Goal: Check status: Check status

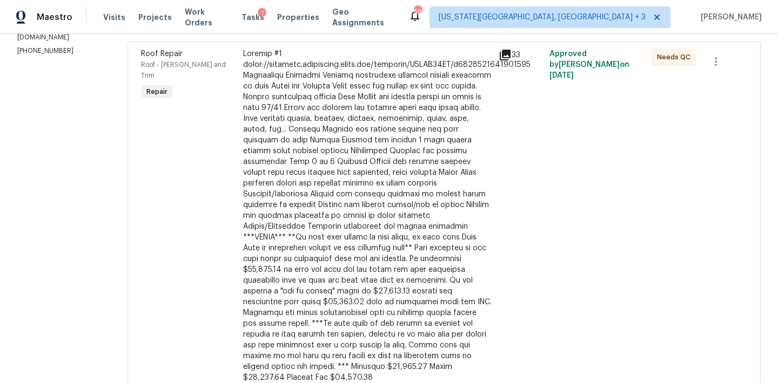
scroll to position [156, 0]
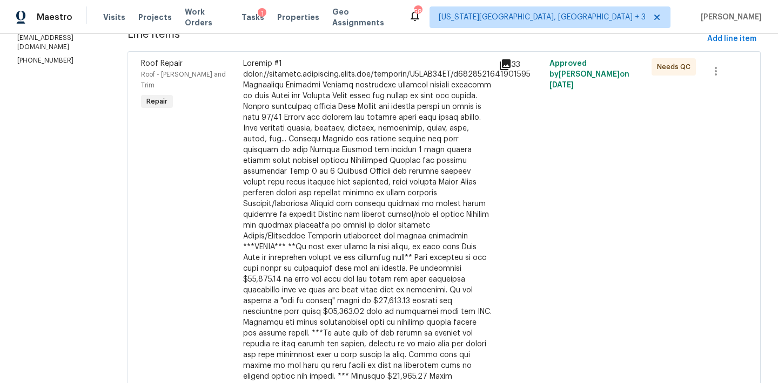
click at [329, 272] on div at bounding box center [367, 225] width 249 height 335
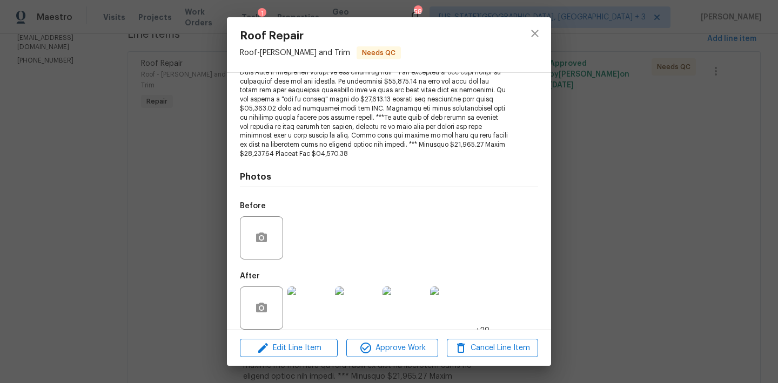
scroll to position [257, 0]
click at [313, 293] on img at bounding box center [308, 308] width 43 height 43
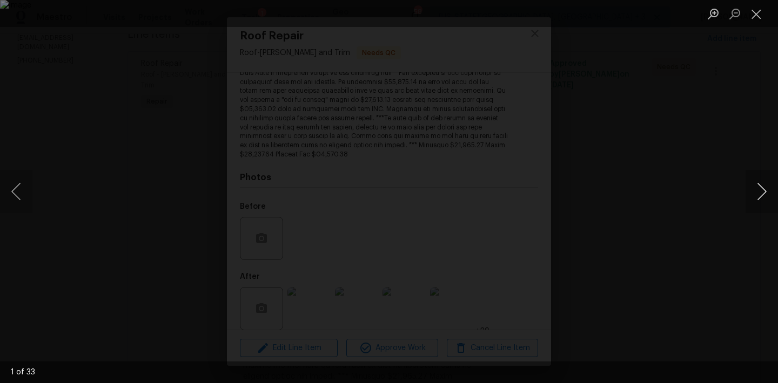
click at [763, 183] on button "Next image" at bounding box center [761, 191] width 32 height 43
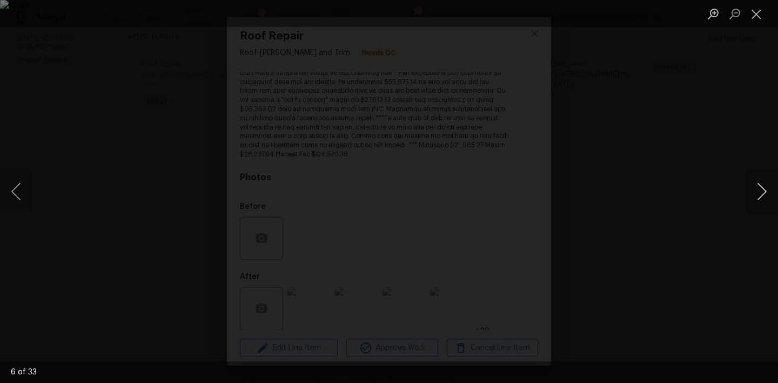
click at [763, 183] on button "Next image" at bounding box center [761, 191] width 32 height 43
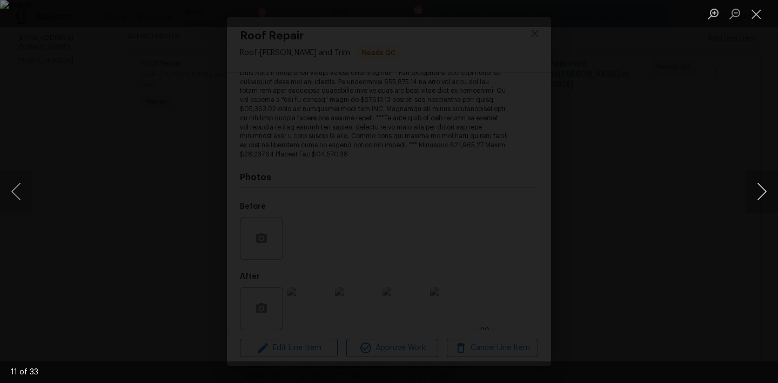
click at [762, 183] on button "Next image" at bounding box center [761, 191] width 32 height 43
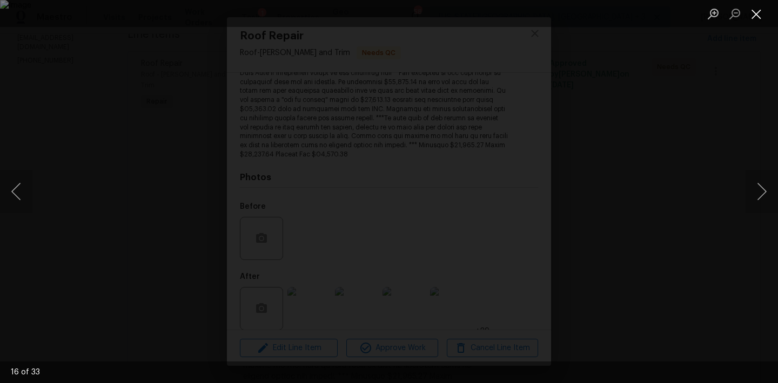
click at [751, 17] on button "Close lightbox" at bounding box center [756, 13] width 22 height 19
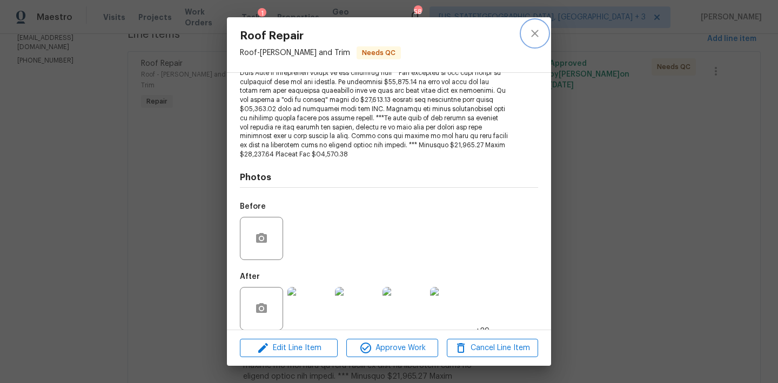
click at [535, 30] on icon "close" at bounding box center [534, 33] width 13 height 13
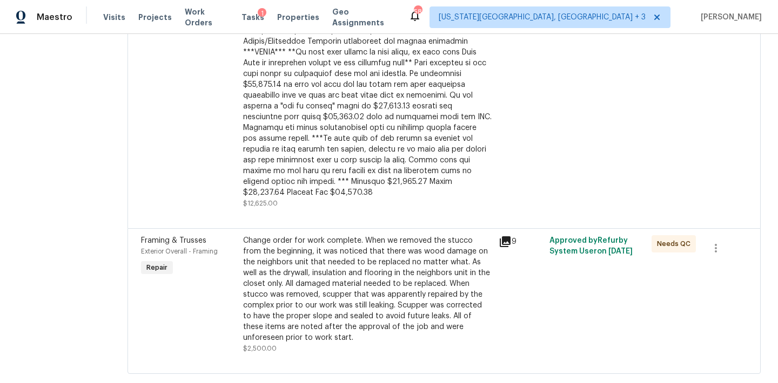
scroll to position [351, 0]
click at [285, 238] on div "Change order for work complete. When we removed the stucco from the beginning, …" at bounding box center [367, 290] width 249 height 108
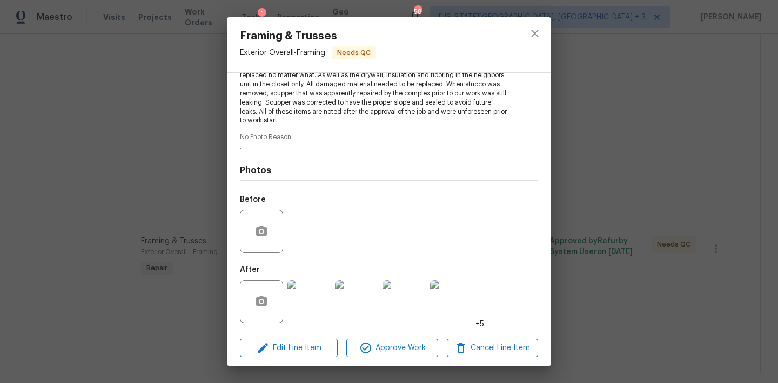
scroll to position [145, 0]
click at [310, 281] on img at bounding box center [308, 302] width 43 height 43
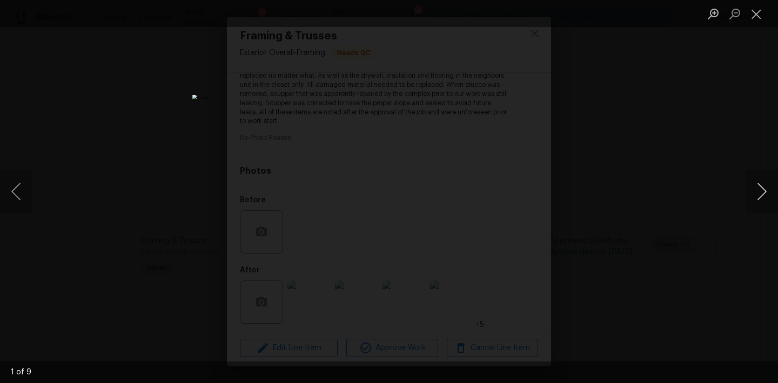
click at [750, 197] on button "Next image" at bounding box center [761, 191] width 32 height 43
click at [11, 190] on button "Previous image" at bounding box center [16, 191] width 32 height 43
click at [769, 185] on button "Next image" at bounding box center [761, 191] width 32 height 43
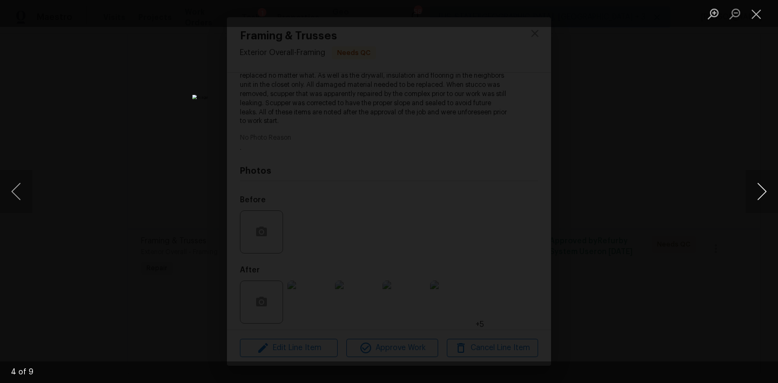
click at [769, 185] on button "Next image" at bounding box center [761, 191] width 32 height 43
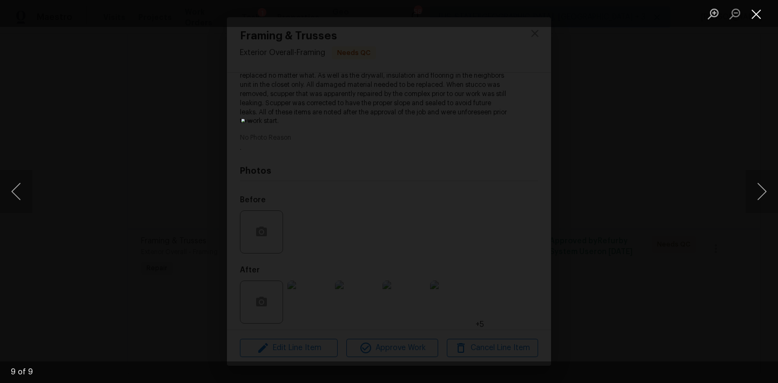
click at [759, 9] on button "Close lightbox" at bounding box center [756, 13] width 22 height 19
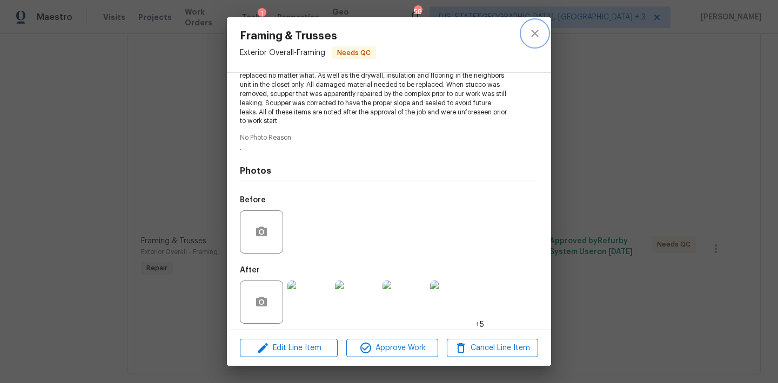
click at [536, 41] on button "close" at bounding box center [535, 34] width 26 height 26
